Goal: Check status: Check status

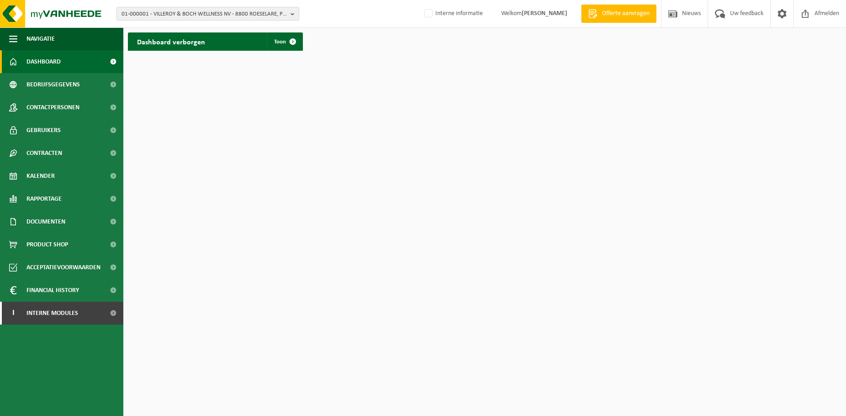
click at [226, 15] on span "01-000001 - VILLEROY & BOCH WELLNESS NV - 8800 ROESELARE, POPULIERSTRAAT 1" at bounding box center [204, 14] width 165 height 14
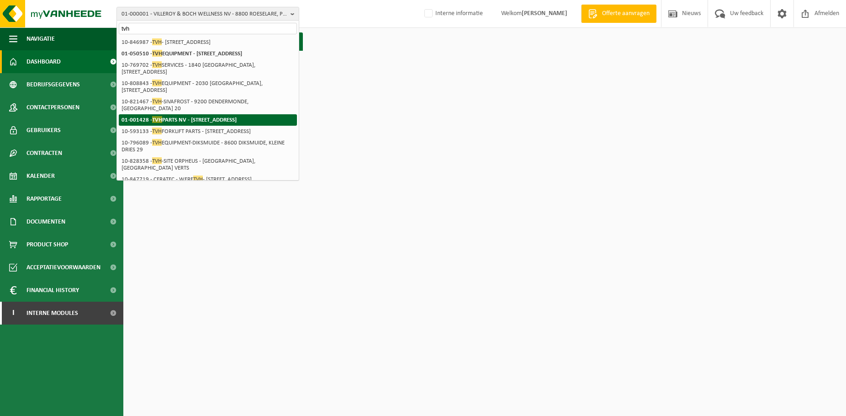
type input "tvh"
click at [198, 123] on strong "01-001428 - TVH PARTS NV - 8790 WAREGEM, BRABANTSTRAAT 15" at bounding box center [179, 119] width 115 height 7
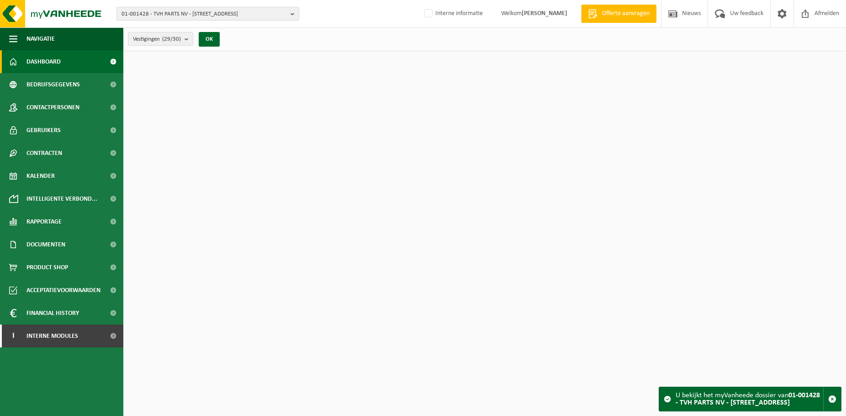
click at [219, 16] on span "01-001428 - TVH PARTS NV - [STREET_ADDRESS]" at bounding box center [204, 14] width 165 height 14
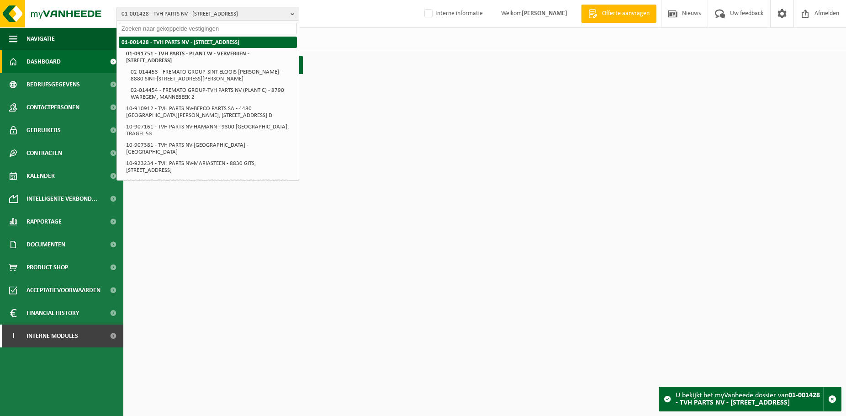
click at [198, 44] on strong "01-001428 - TVH PARTS NV - [STREET_ADDRESS]" at bounding box center [181, 42] width 118 height 6
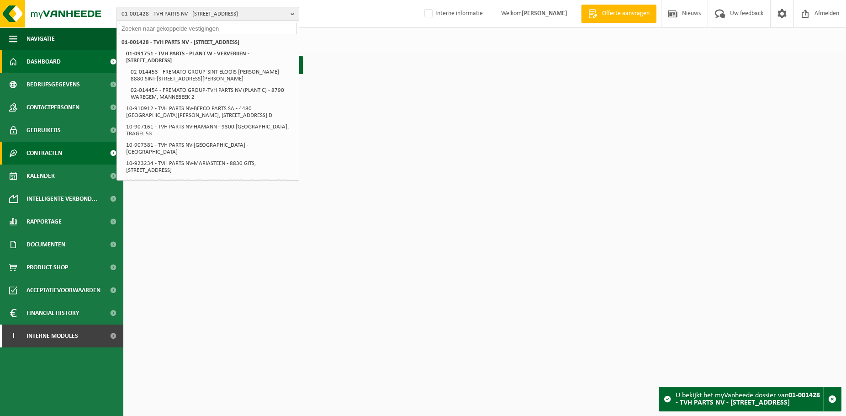
click at [54, 152] on span "Contracten" at bounding box center [44, 153] width 36 height 23
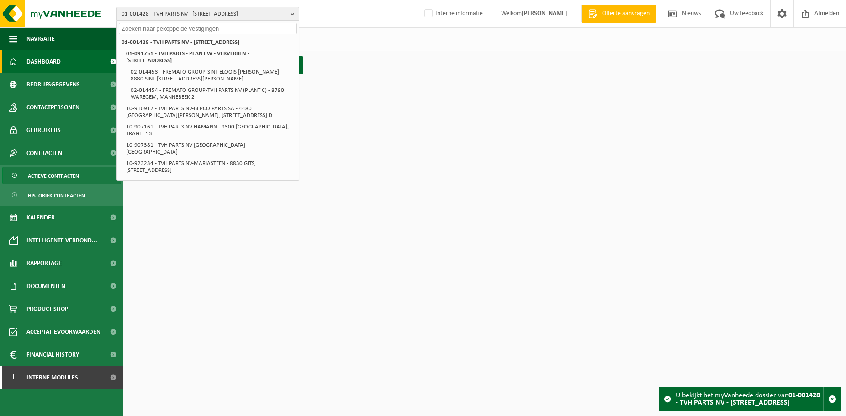
click at [62, 177] on span "Actieve contracten" at bounding box center [53, 175] width 51 height 17
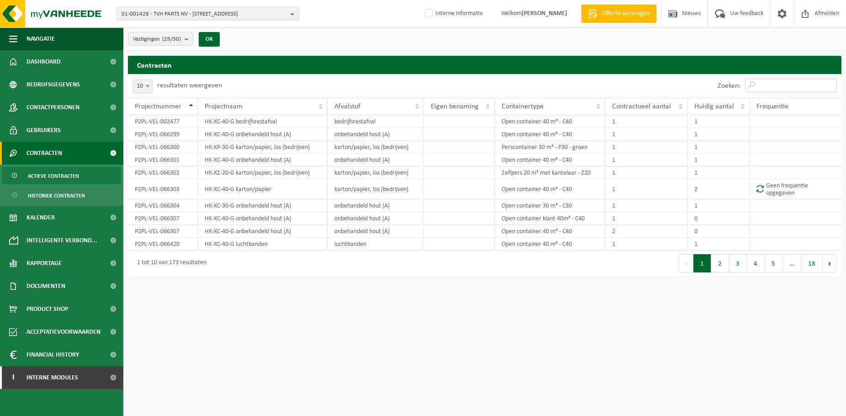
click at [774, 89] on input "Zoeken:" at bounding box center [791, 86] width 92 height 14
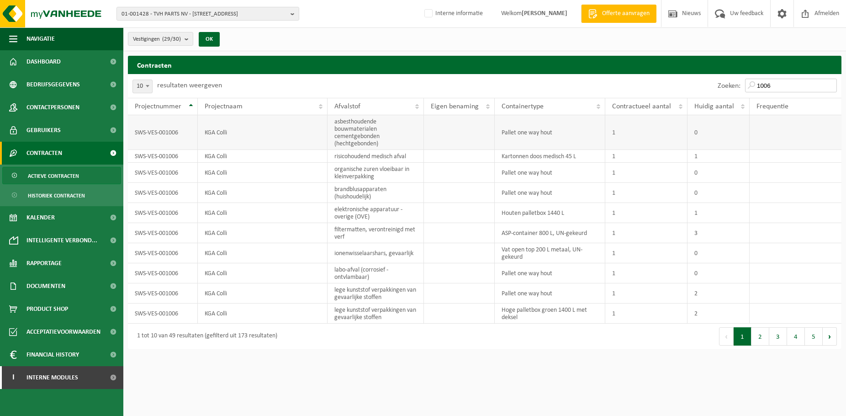
type input "1006"
click at [176, 135] on td "SWS-VES-001006" at bounding box center [163, 132] width 70 height 35
copy td "SWS-VES-001006"
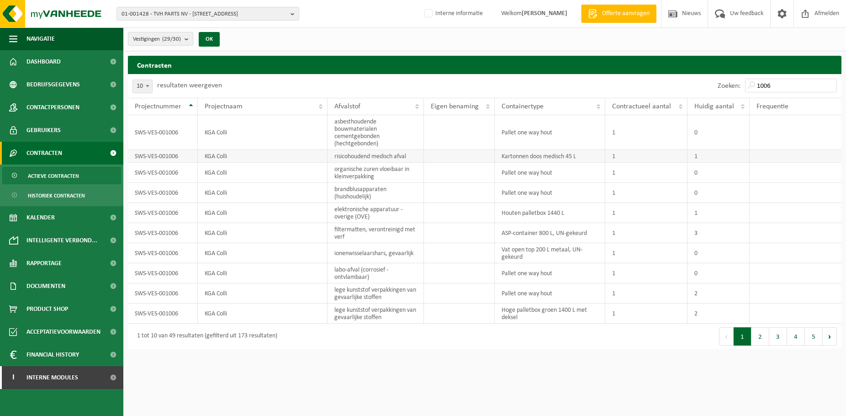
click at [279, 159] on td "KGA Colli" at bounding box center [263, 156] width 130 height 13
click at [49, 381] on span "Interne modules" at bounding box center [52, 377] width 52 height 23
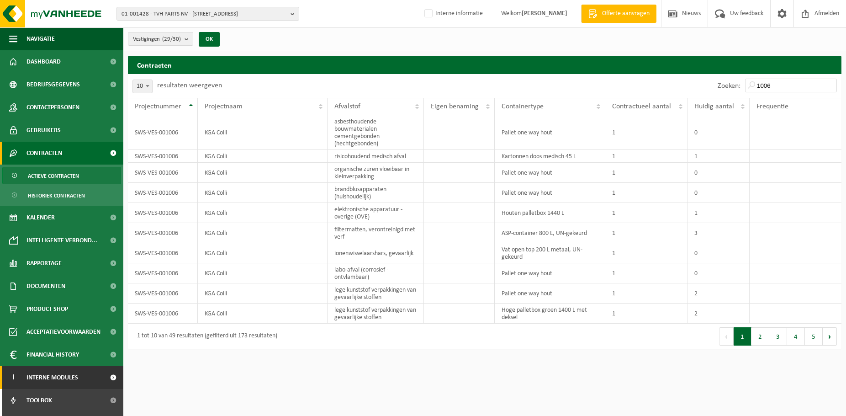
scroll to position [110, 0]
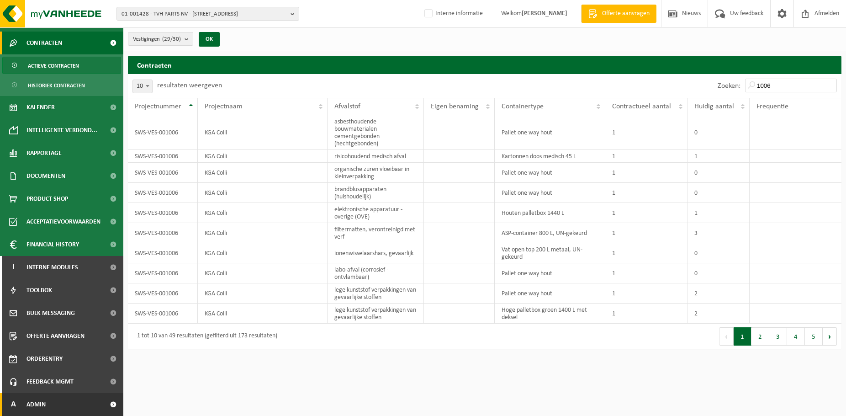
click at [44, 401] on span "Admin" at bounding box center [35, 404] width 19 height 23
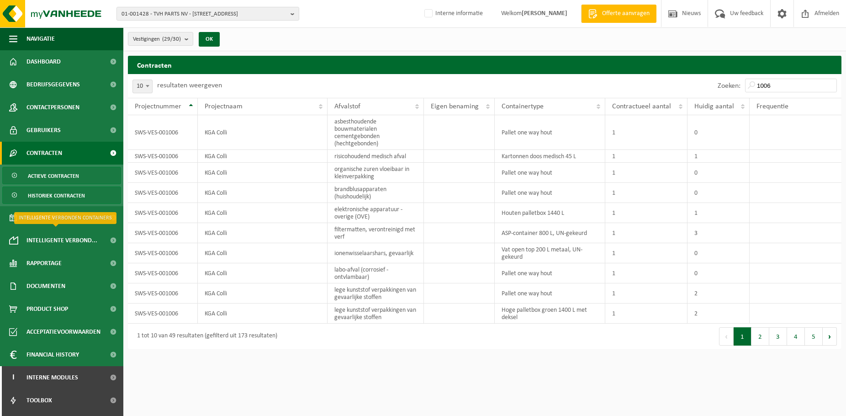
scroll to position [0, 0]
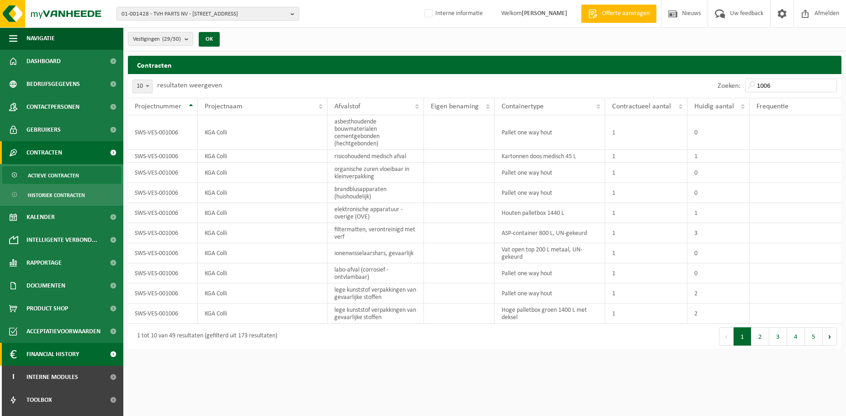
click at [64, 347] on span "Financial History" at bounding box center [52, 354] width 53 height 23
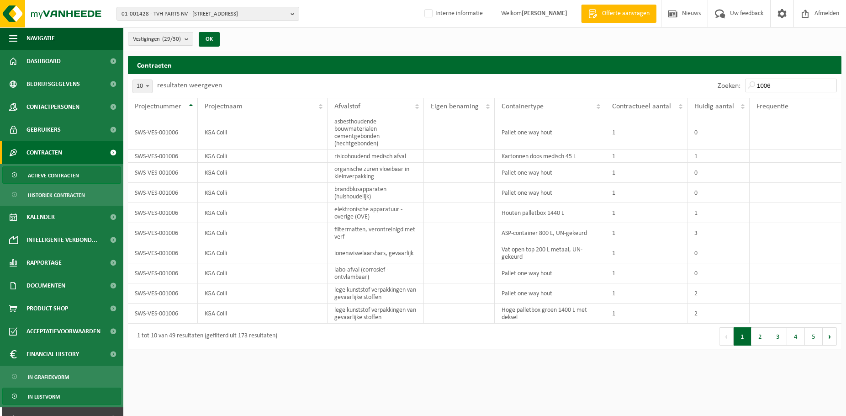
click at [60, 395] on link "In lijstvorm" at bounding box center [61, 395] width 119 height 17
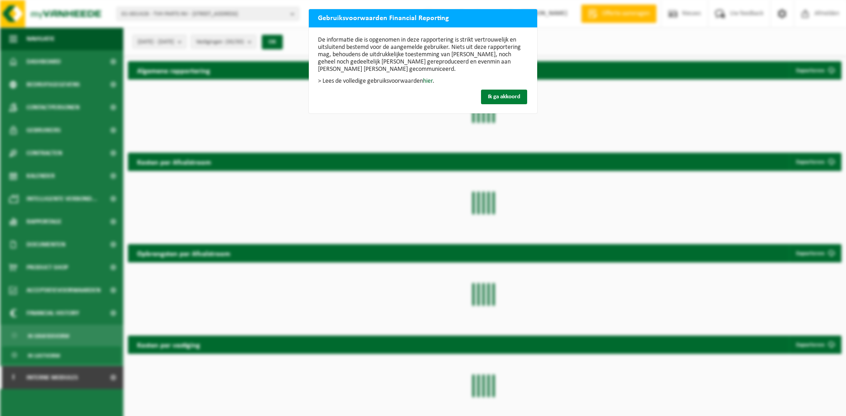
click at [508, 96] on span "Ik ga akkoord" at bounding box center [504, 97] width 32 height 6
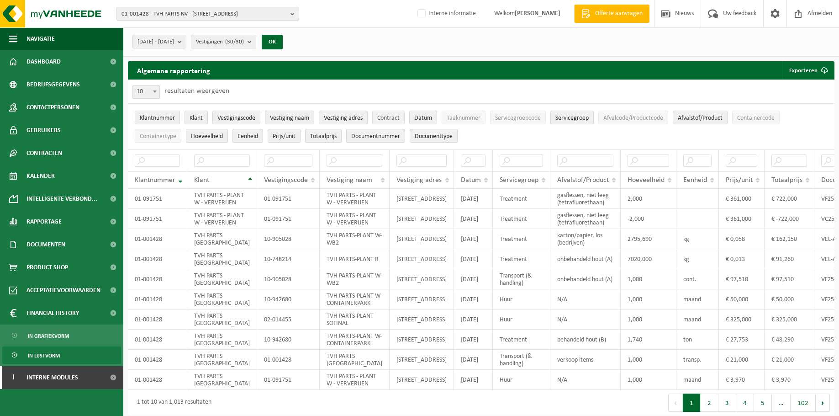
click at [398, 116] on span "Contract" at bounding box center [388, 118] width 22 height 7
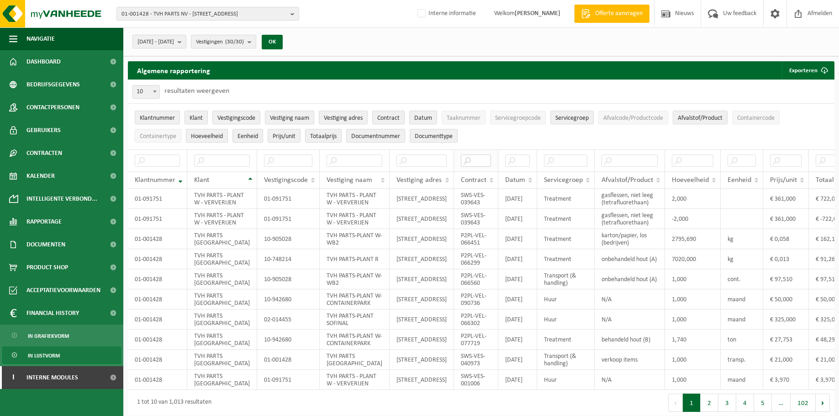
click at [461, 159] on input "text" at bounding box center [476, 160] width 30 height 12
paste input "SWS-VES-001006"
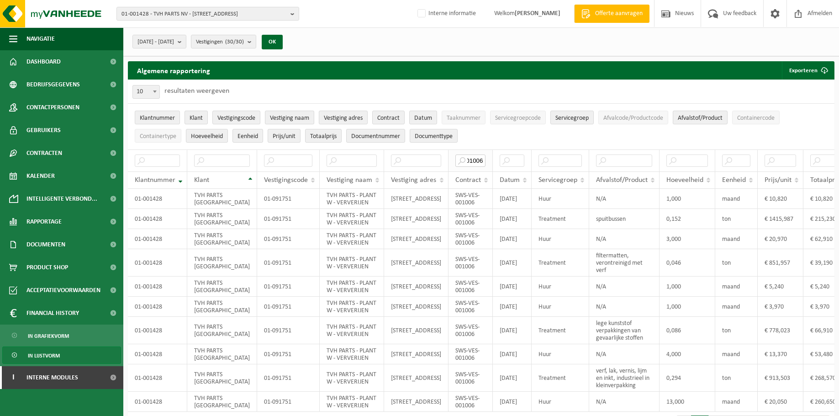
scroll to position [0, 35]
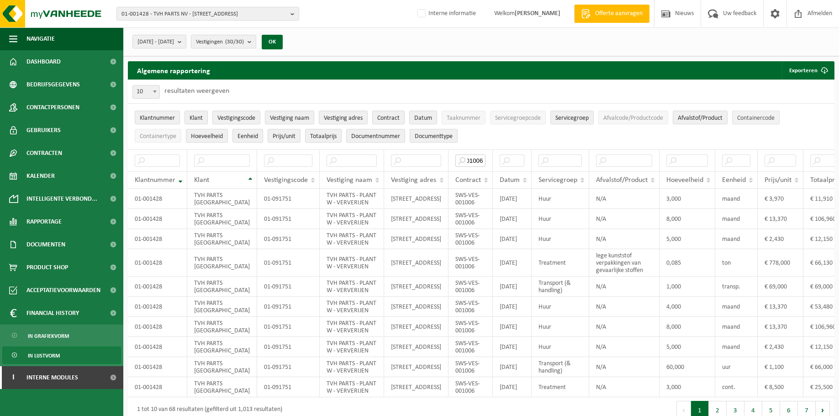
type input "SWS-VES-001006"
click at [764, 121] on span "Containercode" at bounding box center [755, 118] width 37 height 7
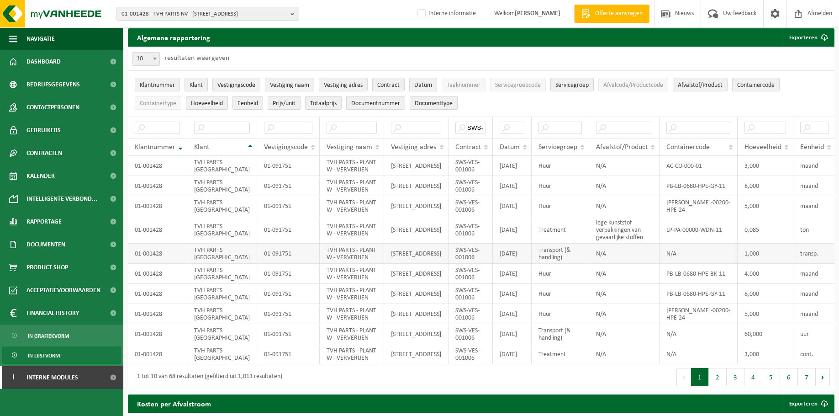
scroll to position [32, 0]
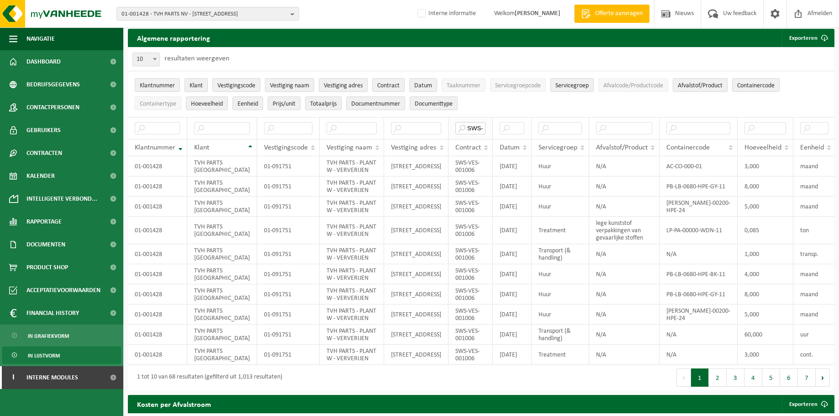
click at [455, 130] on input "SWS-VES-001006" at bounding box center [470, 128] width 30 height 12
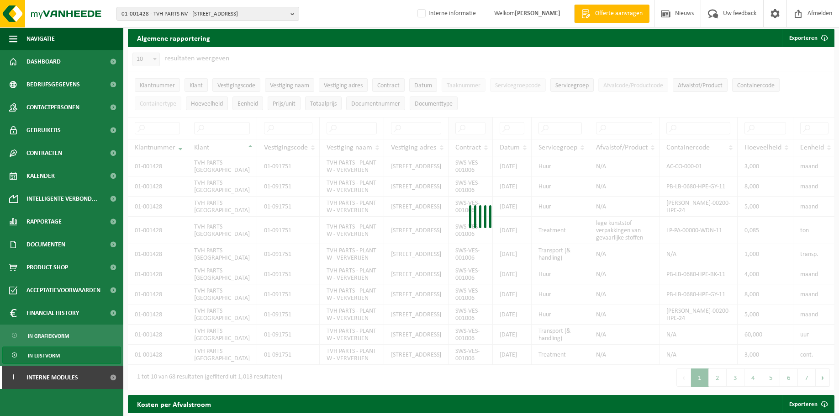
click at [443, 130] on div at bounding box center [481, 218] width 707 height 343
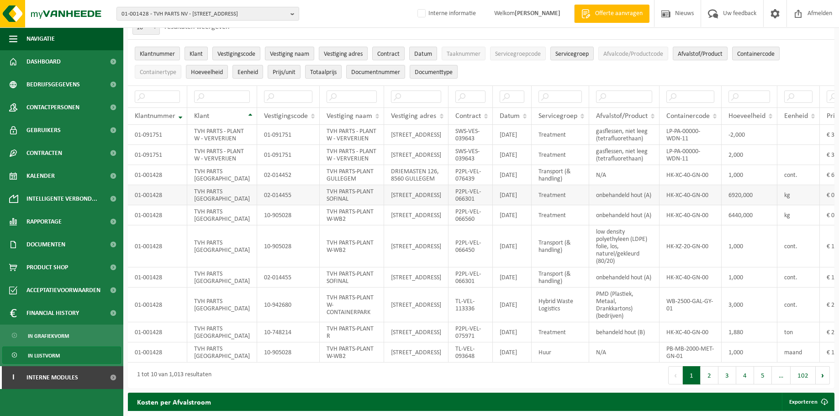
scroll to position [64, 0]
